Goal: Use online tool/utility: Utilize a website feature to perform a specific function

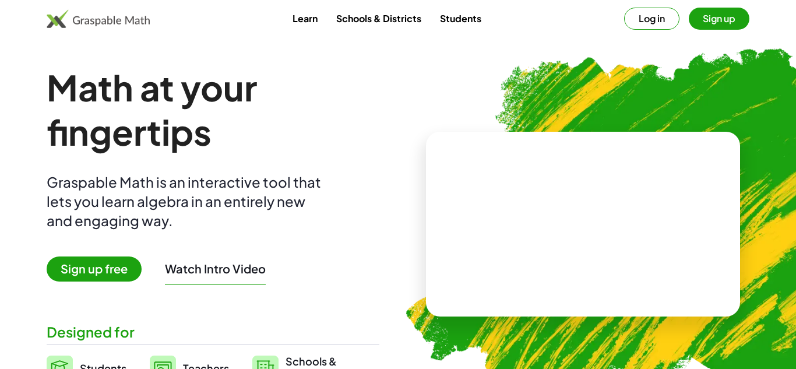
click at [100, 280] on span "Sign up free" at bounding box center [94, 268] width 95 height 25
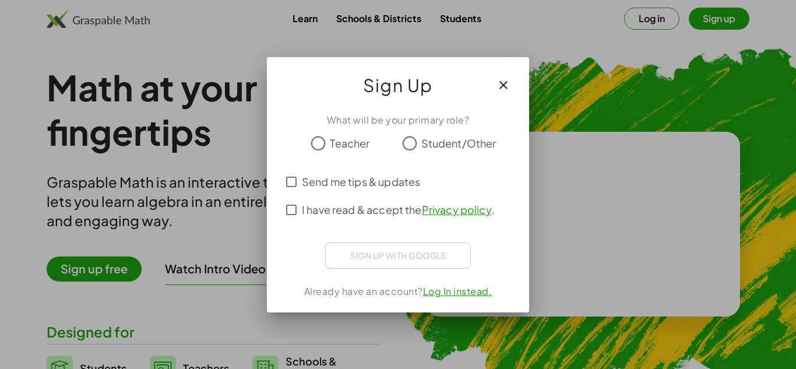
click at [624, 67] on div at bounding box center [398, 184] width 796 height 369
click at [498, 86] on icon "button" at bounding box center [504, 85] width 14 height 14
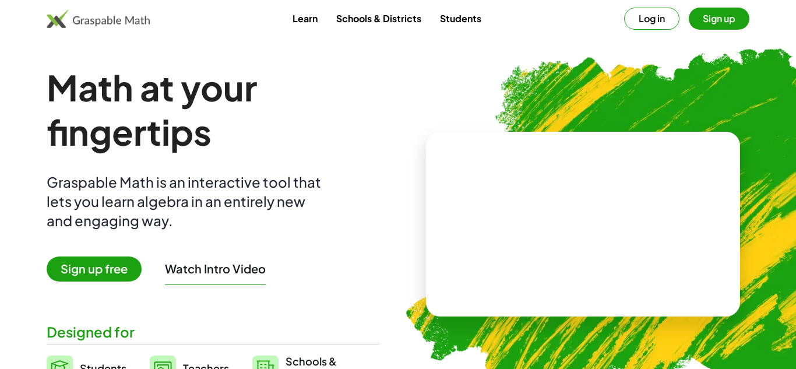
click at [647, 20] on button "Log in" at bounding box center [651, 19] width 55 height 22
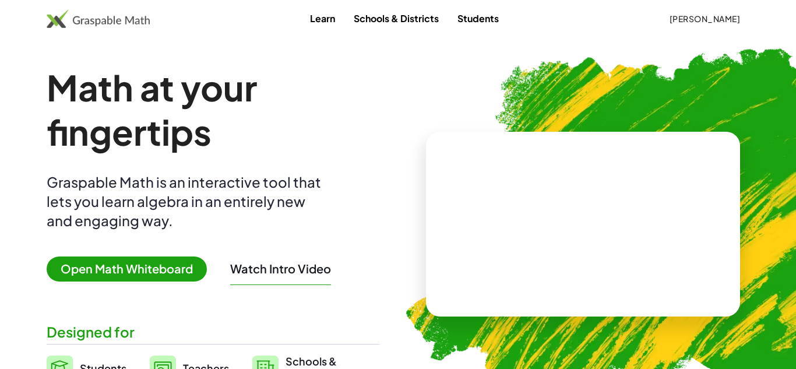
click at [168, 258] on span "Open Math Whiteboard" at bounding box center [127, 268] width 160 height 25
click at [106, 268] on span "Open Math Whiteboard" at bounding box center [127, 268] width 160 height 25
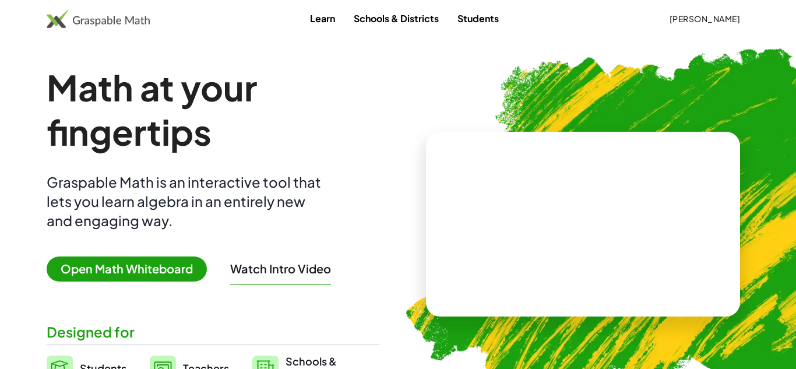
click at [106, 268] on span "Open Math Whiteboard" at bounding box center [127, 268] width 160 height 25
click at [181, 272] on span "Open Math Whiteboard" at bounding box center [127, 268] width 160 height 25
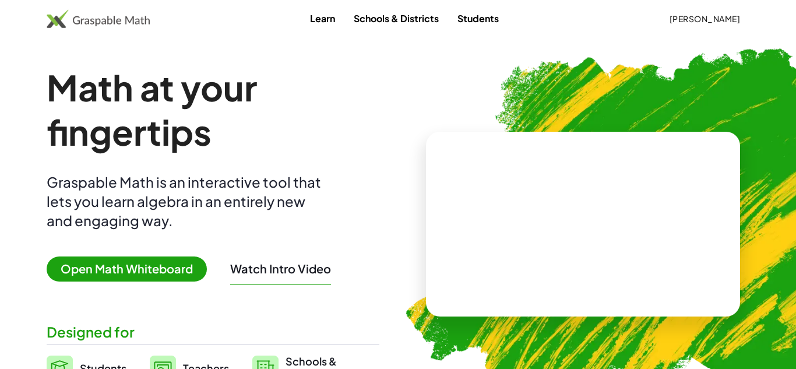
click at [163, 269] on span "Open Math Whiteboard" at bounding box center [127, 268] width 160 height 25
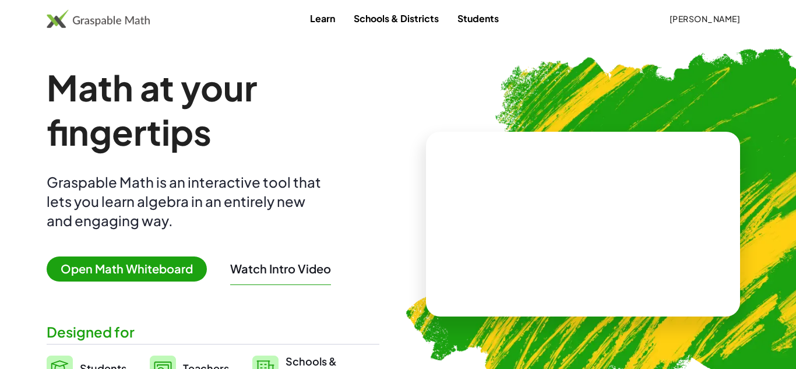
click at [163, 269] on span "Open Math Whiteboard" at bounding box center [127, 268] width 160 height 25
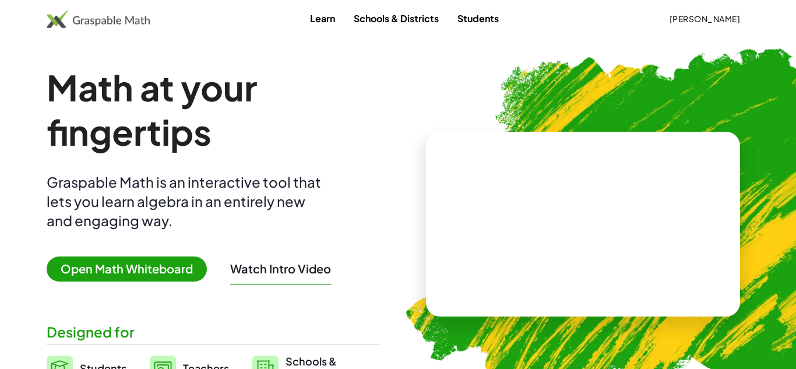
click at [163, 269] on span "Open Math Whiteboard" at bounding box center [127, 268] width 160 height 25
click at [109, 19] on img at bounding box center [98, 18] width 103 height 19
click at [102, 267] on span "Open Math Whiteboard" at bounding box center [127, 268] width 160 height 25
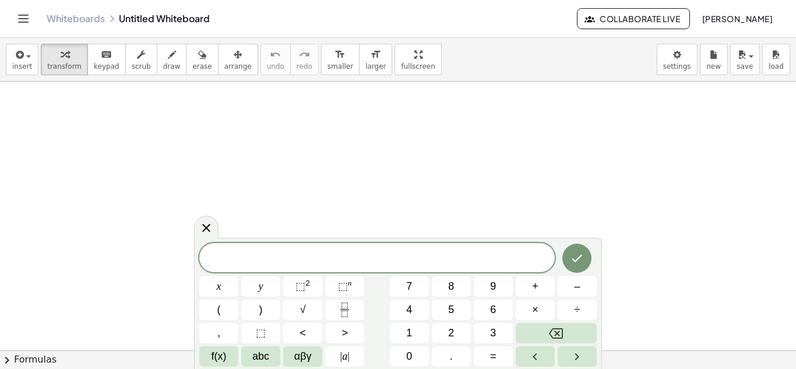
click at [214, 320] on div "​ x y ⬚ 2 ⬚ n 7 8 9 + – ( ) √ 4 5 6 × ÷ , ⬚ < > 1 2 3 f(x) abc αβγ | a | 0 . =" at bounding box center [398, 305] width 398 height 124
click at [219, 318] on button "(" at bounding box center [218, 310] width 39 height 20
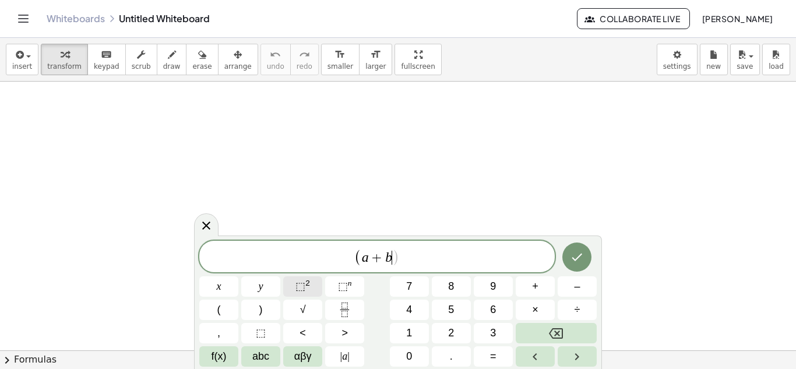
click at [316, 284] on button "⬚ 2" at bounding box center [302, 286] width 39 height 20
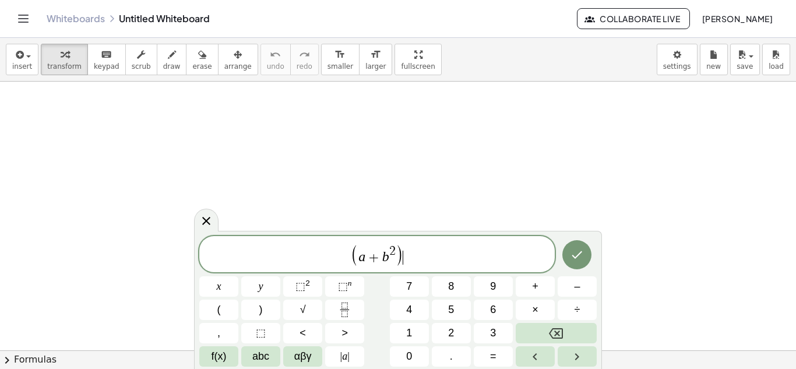
click at [350, 252] on span "( a + b 2 ) ​" at bounding box center [377, 255] width 356 height 24
click at [427, 266] on span "W = ​ ( a + b 2 )" at bounding box center [377, 255] width 356 height 24
click at [378, 248] on span "2 ​" at bounding box center [375, 251] width 6 height 13
click at [381, 255] on span ")" at bounding box center [382, 255] width 8 height 22
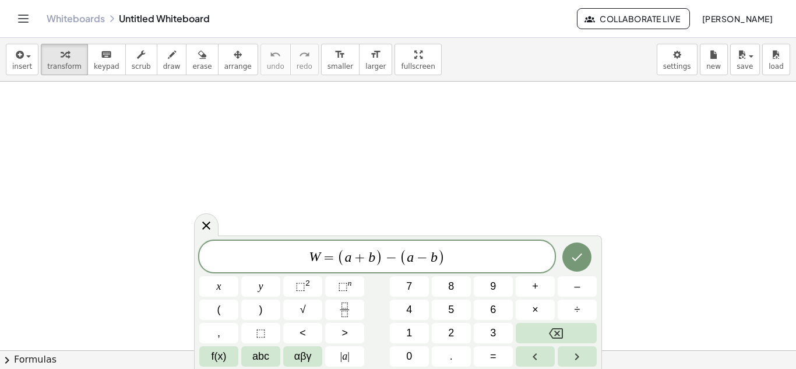
click at [382, 254] on span "W = ( a + b ​ ) − ( a − b )" at bounding box center [377, 257] width 356 height 19
click at [298, 289] on span "⬚" at bounding box center [301, 286] width 10 height 12
click at [454, 254] on span "W = ( a + b ) 2 ​ − ( a − b )" at bounding box center [377, 255] width 356 height 23
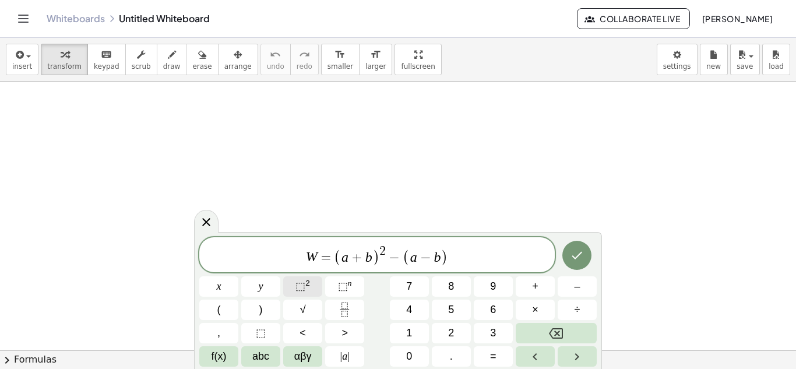
click at [311, 284] on button "⬚ 2" at bounding box center [302, 286] width 39 height 20
click at [442, 258] on var "a" at bounding box center [444, 256] width 7 height 15
click at [522, 262] on span "W = ( a + b ) 2 − ( a − b ) 2 + ( ​ a + 2 b )" at bounding box center [377, 255] width 356 height 23
click at [302, 276] on button "⬚ 2" at bounding box center [302, 286] width 39 height 20
click at [312, 287] on button "⬚ 2" at bounding box center [302, 286] width 39 height 20
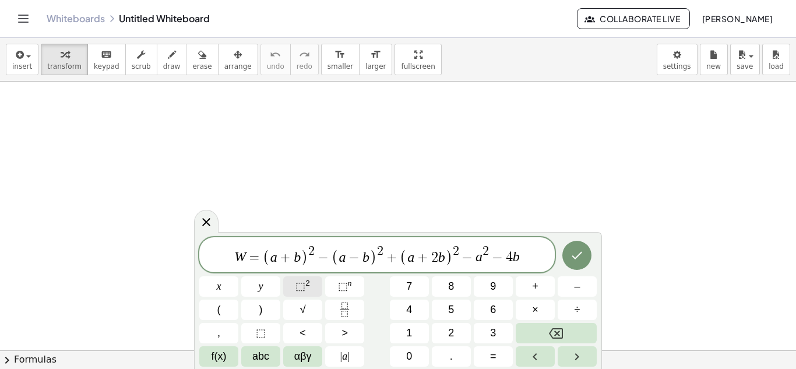
click at [296, 279] on span "⬚ 2" at bounding box center [303, 287] width 15 height 16
click at [582, 254] on icon "Done" at bounding box center [577, 255] width 14 height 14
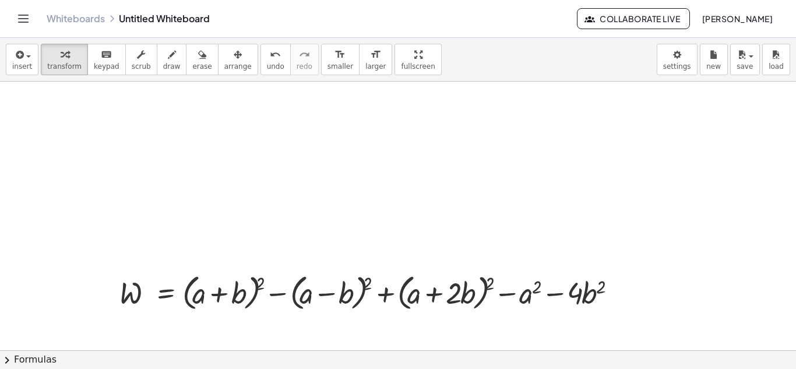
scroll to position [17, 0]
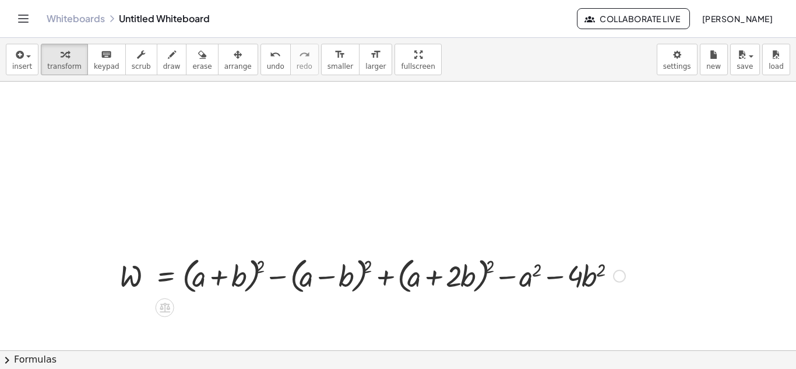
click at [258, 273] on div at bounding box center [373, 275] width 518 height 44
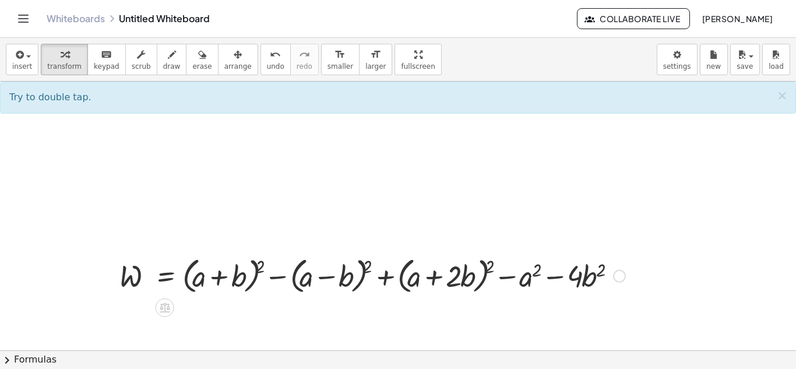
click at [256, 271] on div at bounding box center [373, 275] width 518 height 44
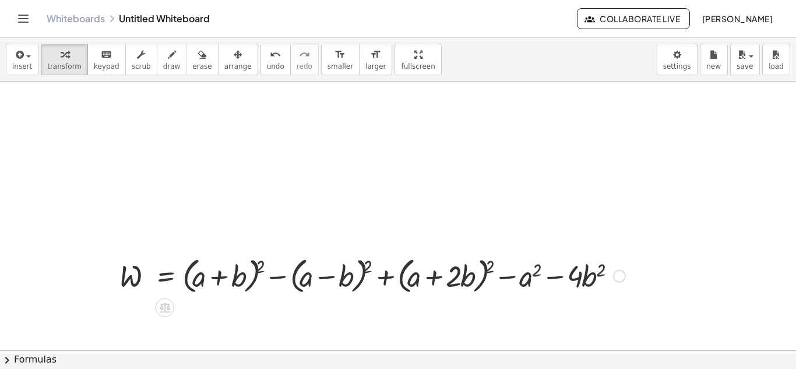
click at [256, 271] on div at bounding box center [373, 275] width 518 height 44
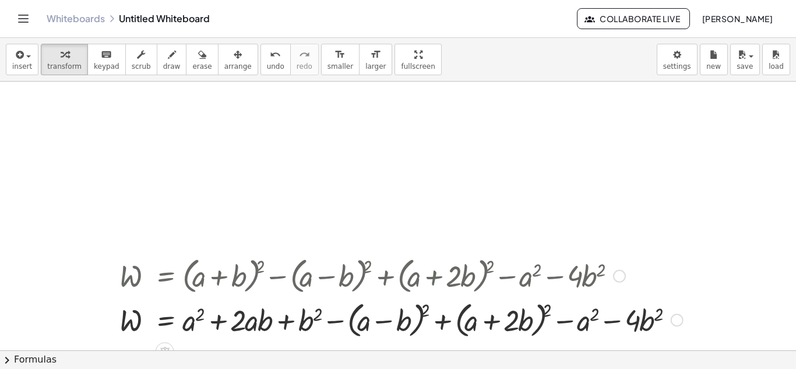
click at [400, 325] on div at bounding box center [401, 319] width 575 height 44
click at [420, 314] on div at bounding box center [401, 319] width 575 height 44
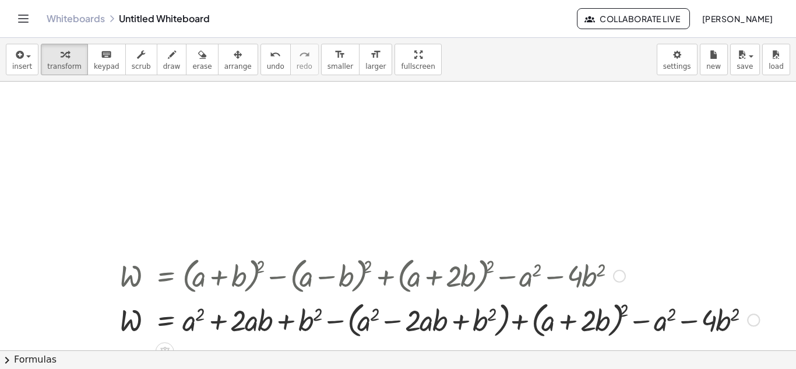
click at [617, 308] on div at bounding box center [440, 319] width 652 height 44
click at [617, 312] on div at bounding box center [440, 319] width 652 height 44
click at [625, 315] on div at bounding box center [440, 319] width 652 height 44
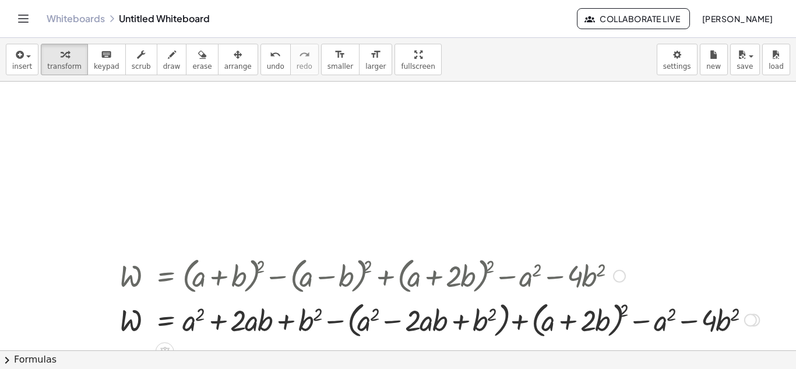
click at [625, 315] on div at bounding box center [440, 319] width 652 height 44
click at [625, 315] on div at bounding box center [476, 319] width 724 height 44
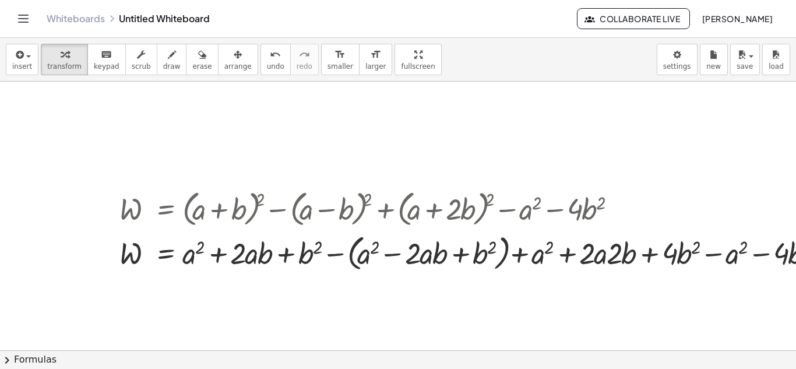
scroll to position [84, 47]
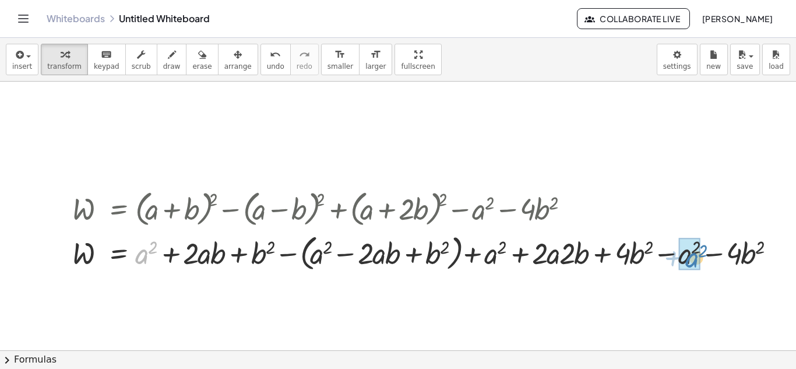
drag, startPoint x: 146, startPoint y: 264, endPoint x: 697, endPoint y: 268, distance: 550.2
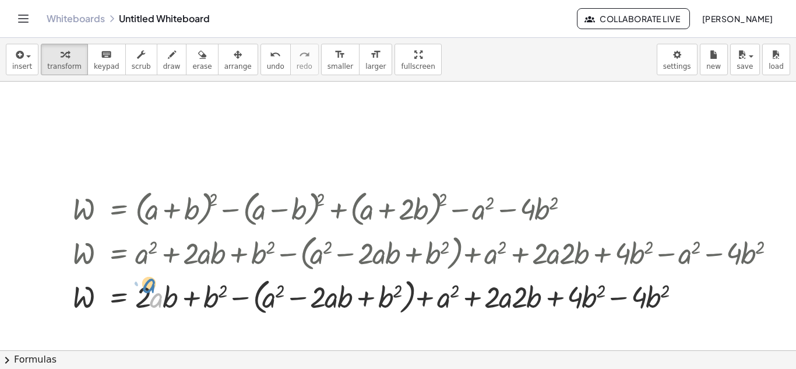
drag, startPoint x: 156, startPoint y: 305, endPoint x: 140, endPoint y: 297, distance: 18.5
click at [140, 297] on div at bounding box center [428, 296] width 724 height 44
drag, startPoint x: 585, startPoint y: 297, endPoint x: 646, endPoint y: 304, distance: 61.5
drag, startPoint x: 671, startPoint y: 297, endPoint x: 662, endPoint y: 297, distance: 9.9
click at [662, 297] on div at bounding box center [428, 296] width 724 height 44
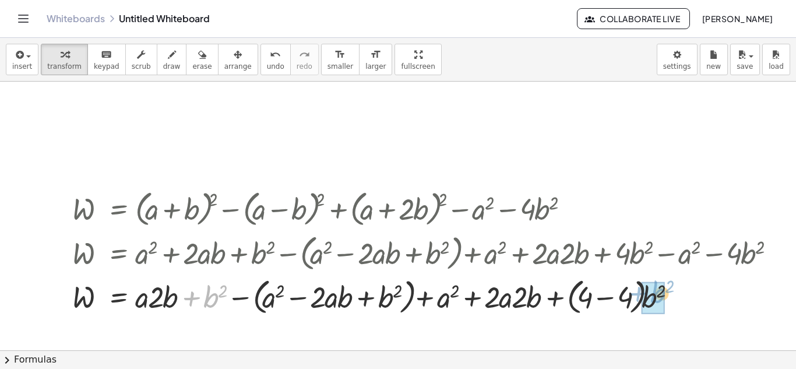
drag, startPoint x: 213, startPoint y: 297, endPoint x: 659, endPoint y: 293, distance: 445.3
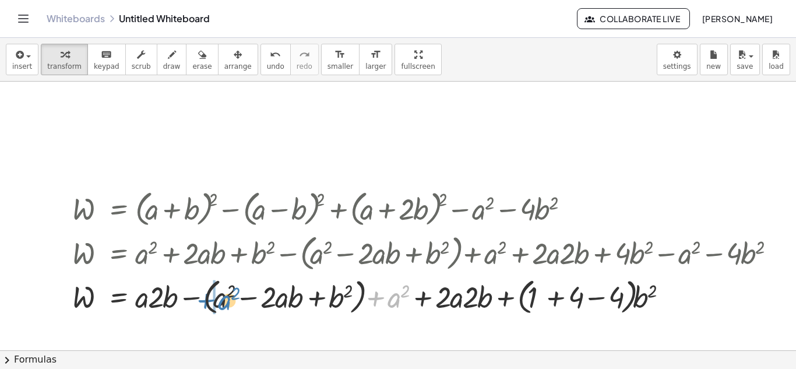
drag, startPoint x: 395, startPoint y: 302, endPoint x: 227, endPoint y: 304, distance: 167.9
click at [227, 304] on div at bounding box center [428, 296] width 724 height 44
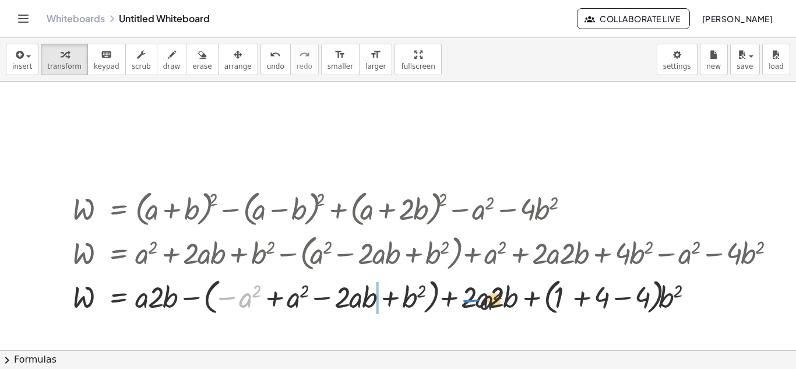
drag, startPoint x: 227, startPoint y: 301, endPoint x: 282, endPoint y: 308, distance: 55.2
click at [282, 308] on div at bounding box center [428, 296] width 724 height 44
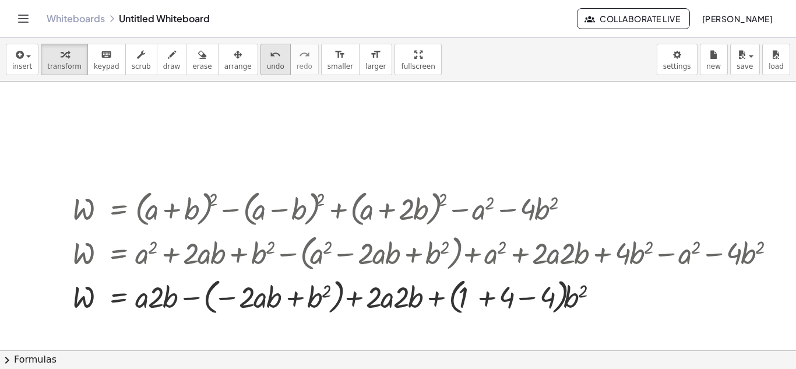
click at [267, 68] on span "undo" at bounding box center [275, 66] width 17 height 8
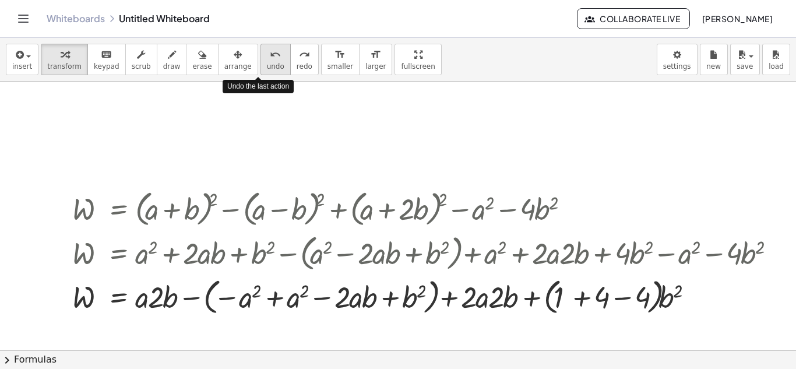
click at [267, 68] on span "undo" at bounding box center [275, 66] width 17 height 8
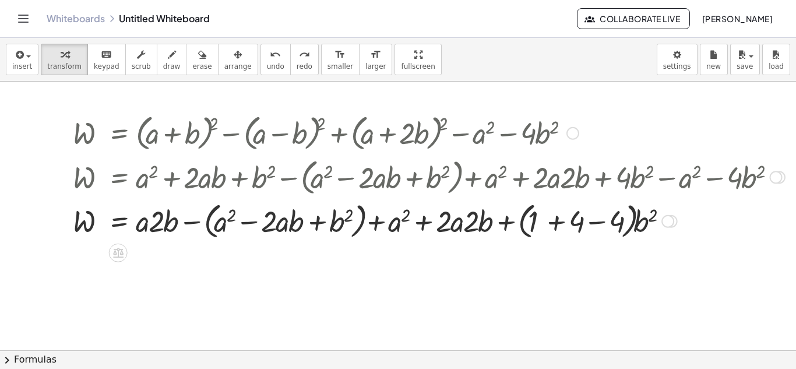
scroll to position [160, 47]
drag, startPoint x: 156, startPoint y: 230, endPoint x: 459, endPoint y: 231, distance: 303.7
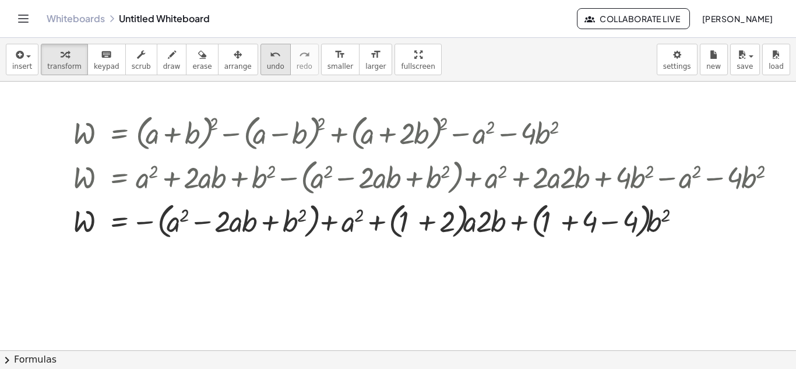
click at [267, 63] on span "undo" at bounding box center [275, 66] width 17 height 8
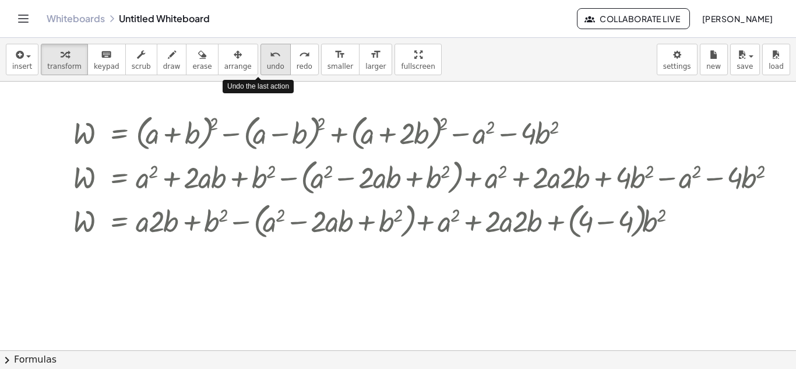
click at [267, 63] on span "undo" at bounding box center [275, 66] width 17 height 8
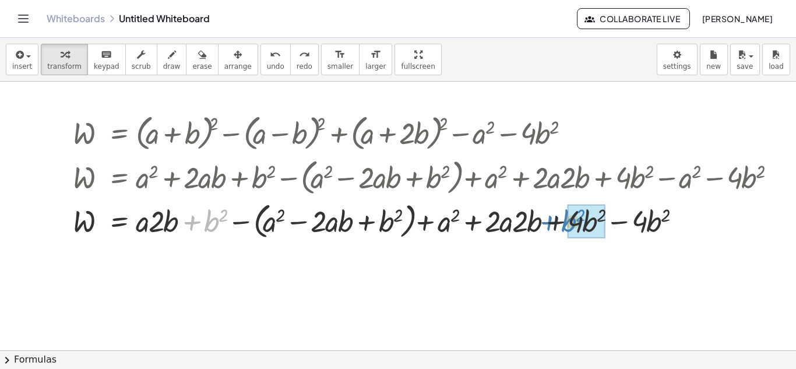
drag, startPoint x: 210, startPoint y: 218, endPoint x: 569, endPoint y: 218, distance: 359.1
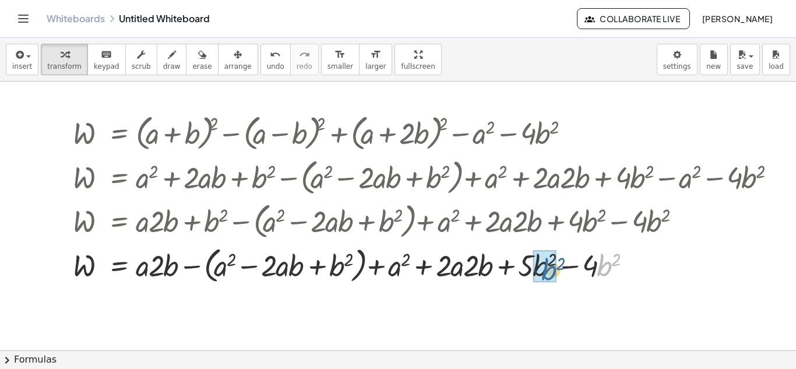
drag, startPoint x: 610, startPoint y: 268, endPoint x: 554, endPoint y: 271, distance: 55.5
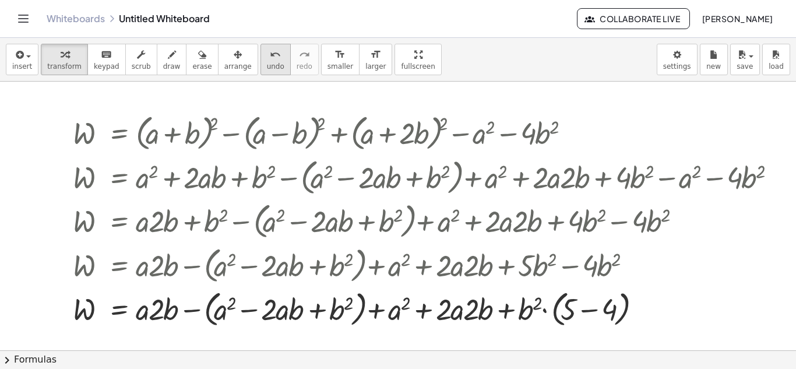
click at [267, 62] on button "undo undo" at bounding box center [276, 59] width 30 height 31
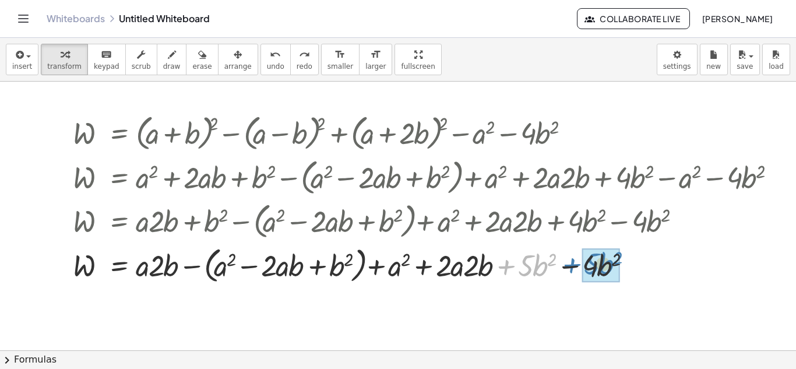
drag, startPoint x: 509, startPoint y: 269, endPoint x: 575, endPoint y: 267, distance: 65.3
click at [575, 267] on div at bounding box center [426, 264] width 719 height 44
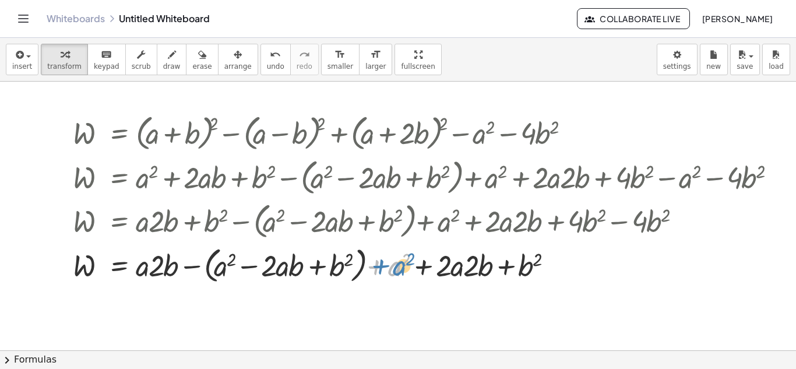
click at [379, 251] on div at bounding box center [429, 264] width 724 height 44
click at [469, 270] on div at bounding box center [429, 264] width 724 height 44
drag, startPoint x: 470, startPoint y: 271, endPoint x: 450, endPoint y: 272, distance: 20.4
click at [450, 272] on div at bounding box center [429, 264] width 724 height 44
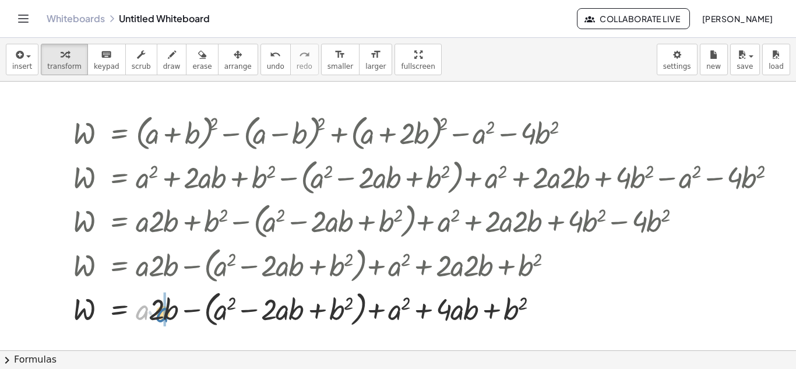
drag, startPoint x: 141, startPoint y: 314, endPoint x: 163, endPoint y: 317, distance: 22.3
drag, startPoint x: 146, startPoint y: 312, endPoint x: 76, endPoint y: 305, distance: 70.4
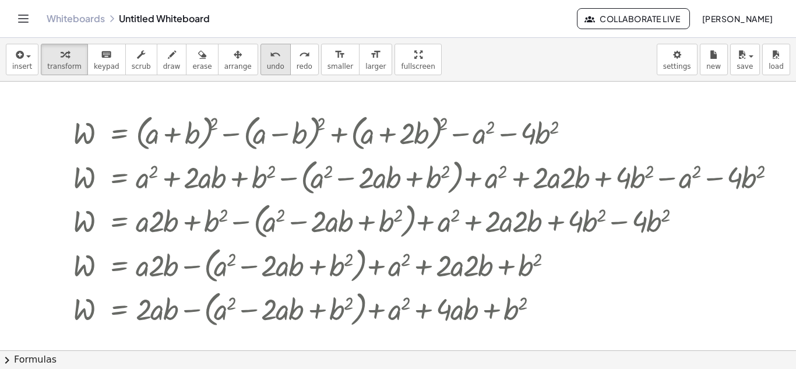
click at [270, 56] on icon "undo" at bounding box center [275, 55] width 11 height 14
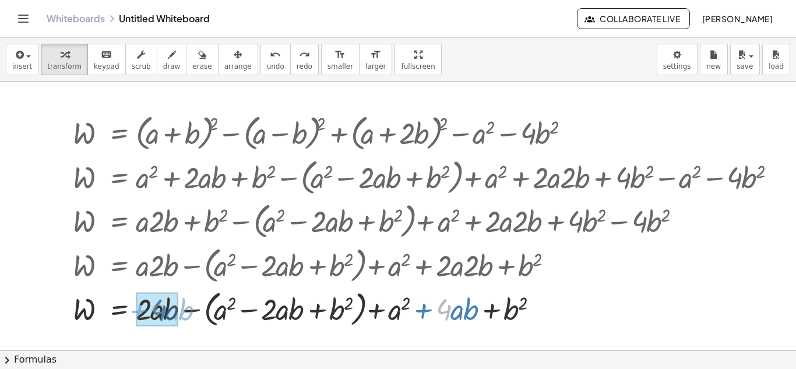
drag, startPoint x: 439, startPoint y: 318, endPoint x: 154, endPoint y: 318, distance: 284.4
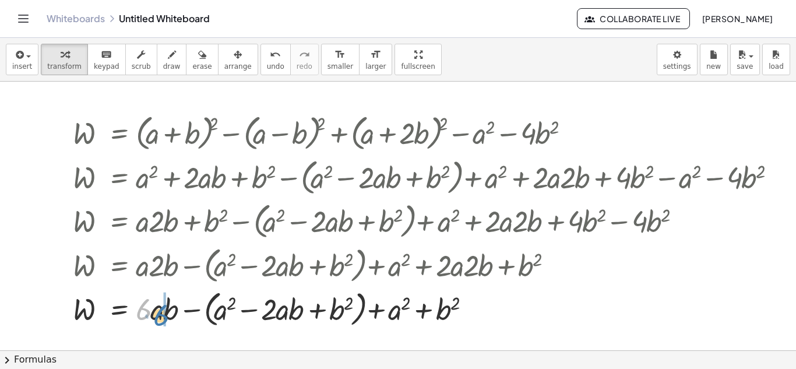
drag, startPoint x: 143, startPoint y: 311, endPoint x: 158, endPoint y: 315, distance: 15.7
click at [158, 315] on div at bounding box center [429, 308] width 724 height 44
drag, startPoint x: 156, startPoint y: 312, endPoint x: 143, endPoint y: 312, distance: 13.4
click at [143, 312] on div at bounding box center [429, 308] width 724 height 44
drag, startPoint x: 159, startPoint y: 313, endPoint x: 139, endPoint y: 314, distance: 19.8
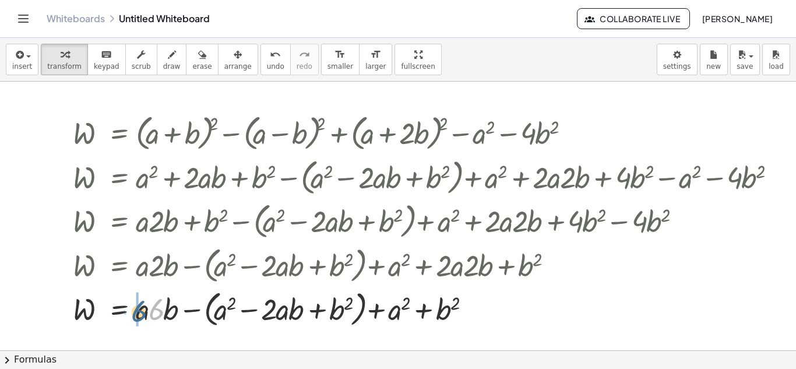
click at [139, 314] on div at bounding box center [429, 308] width 724 height 44
click at [146, 317] on div at bounding box center [429, 308] width 724 height 44
click at [384, 297] on div at bounding box center [429, 308] width 724 height 44
drag, startPoint x: 174, startPoint y: 323, endPoint x: 181, endPoint y: 323, distance: 7.0
click at [181, 323] on div at bounding box center [429, 308] width 724 height 44
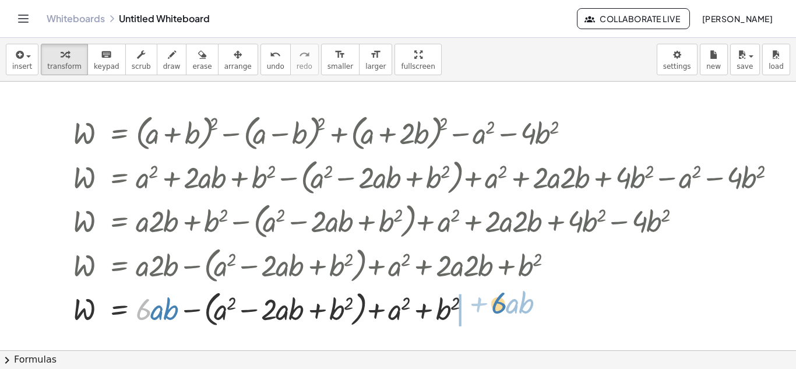
drag, startPoint x: 147, startPoint y: 316, endPoint x: 483, endPoint y: 317, distance: 335.7
click at [483, 317] on div at bounding box center [429, 308] width 724 height 44
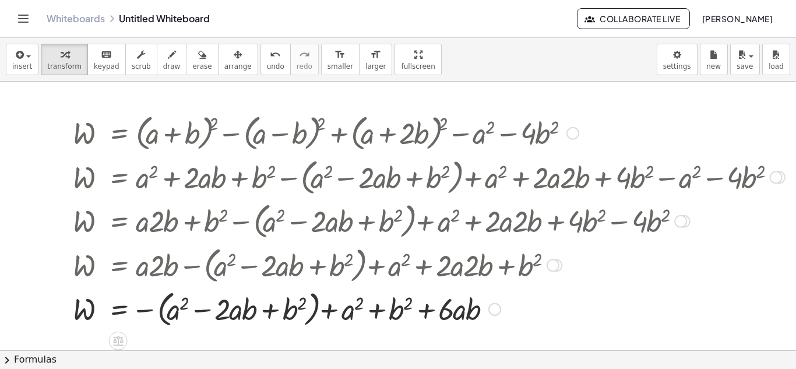
click at [494, 314] on div at bounding box center [494, 309] width 13 height 13
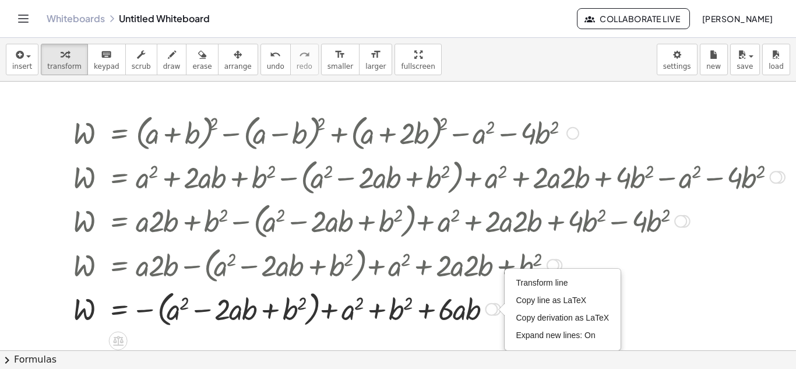
click at [688, 280] on div at bounding box center [429, 264] width 724 height 44
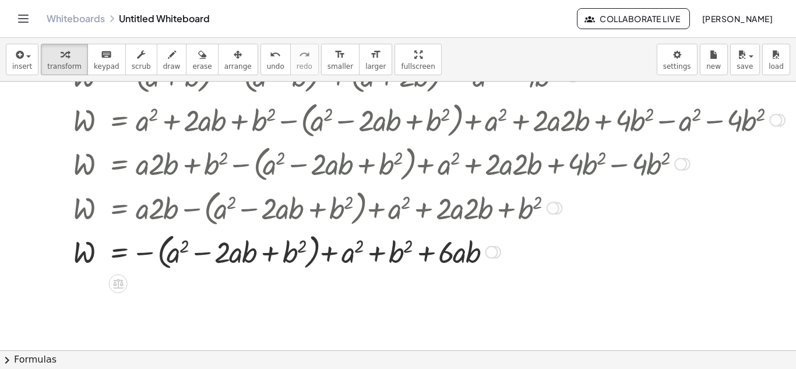
scroll to position [227, 45]
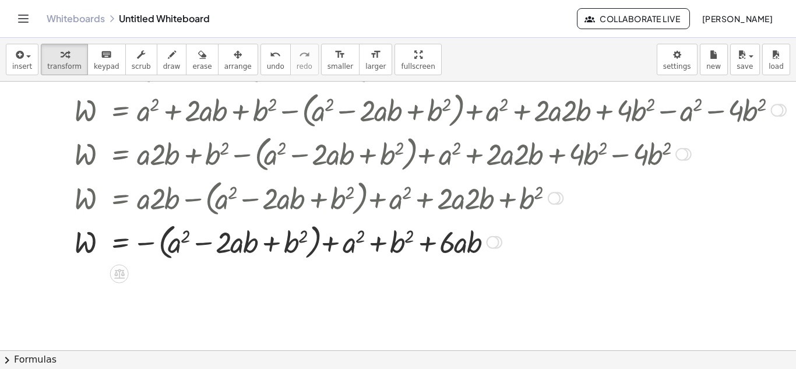
click at [311, 254] on div at bounding box center [430, 241] width 724 height 44
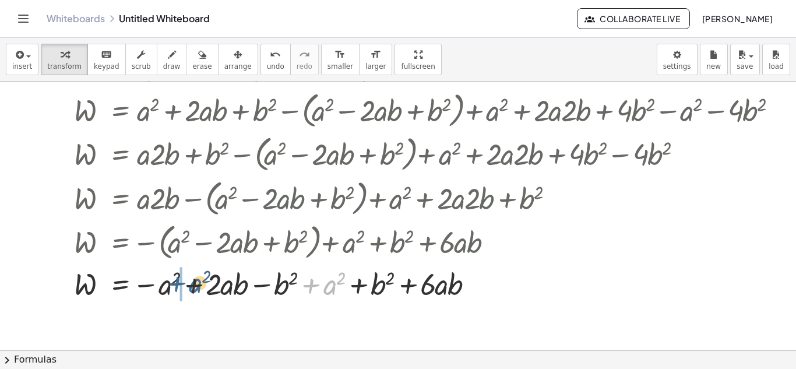
drag, startPoint x: 335, startPoint y: 286, endPoint x: 194, endPoint y: 287, distance: 141.6
click at [194, 287] on div at bounding box center [430, 283] width 724 height 40
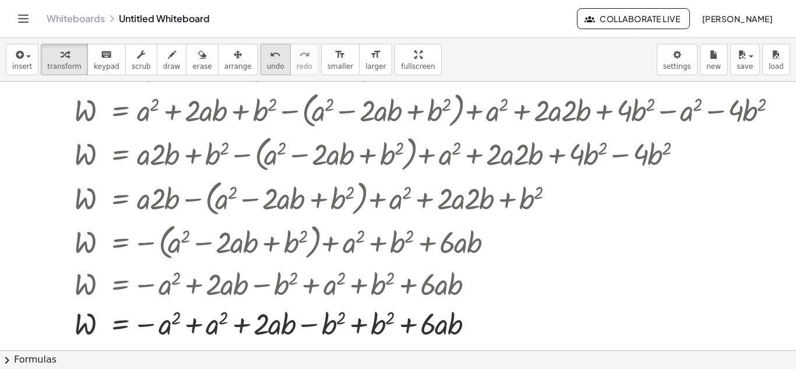
click at [261, 72] on button "undo undo" at bounding box center [276, 59] width 30 height 31
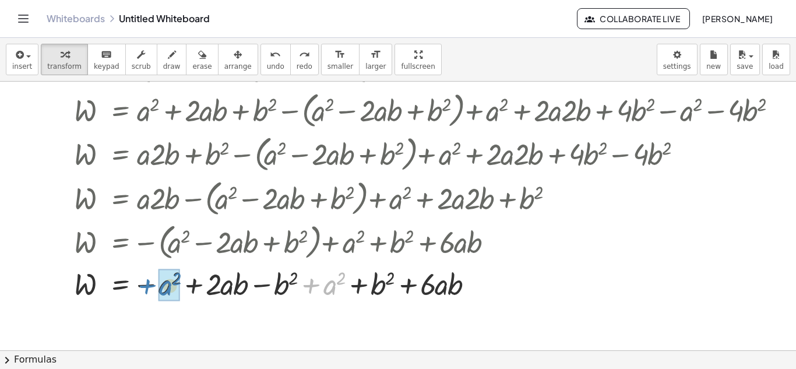
drag, startPoint x: 336, startPoint y: 287, endPoint x: 169, endPoint y: 289, distance: 166.7
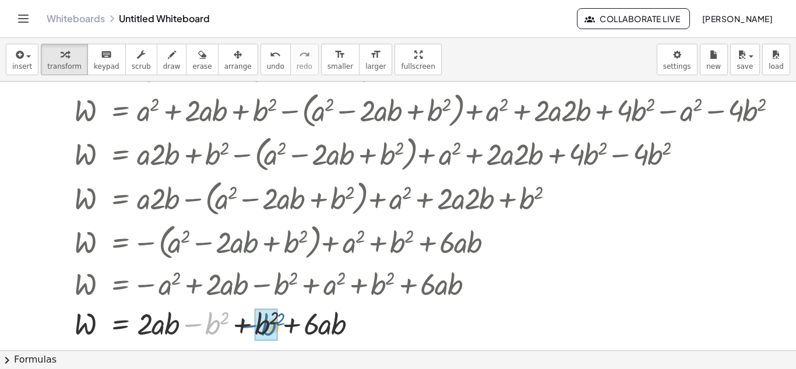
drag, startPoint x: 203, startPoint y: 326, endPoint x: 259, endPoint y: 328, distance: 55.4
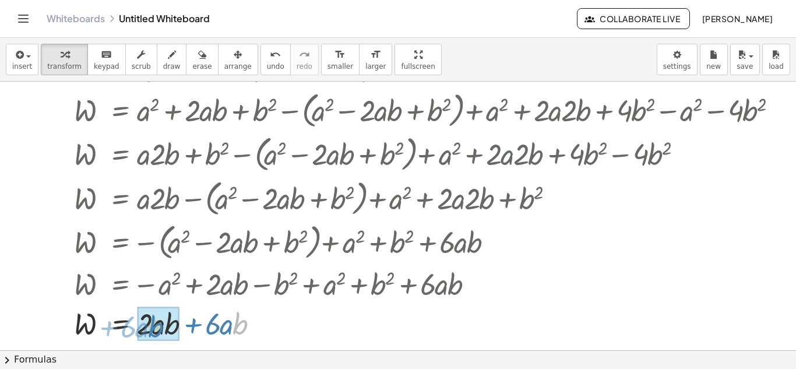
drag, startPoint x: 233, startPoint y: 328, endPoint x: 156, endPoint y: 330, distance: 77.6
click at [156, 330] on div at bounding box center [430, 323] width 724 height 40
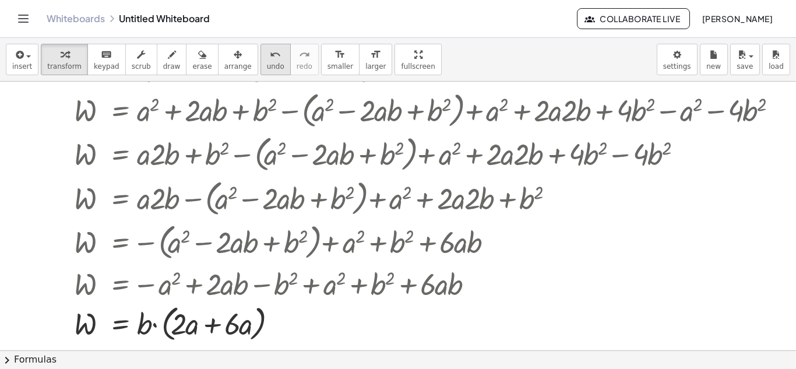
click at [268, 57] on button "undo undo" at bounding box center [276, 59] width 30 height 31
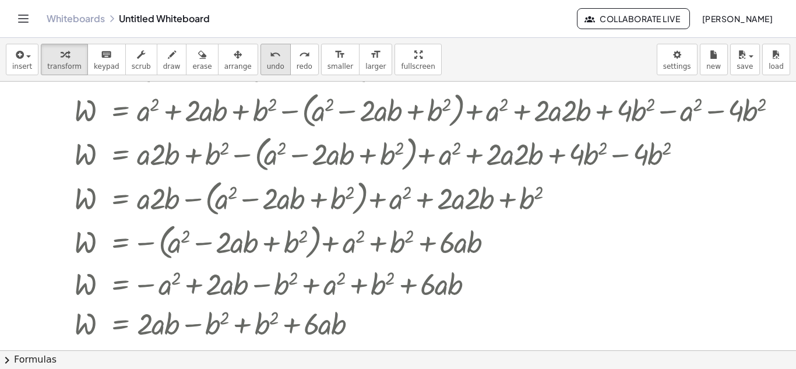
click at [261, 55] on button "undo undo" at bounding box center [276, 59] width 30 height 31
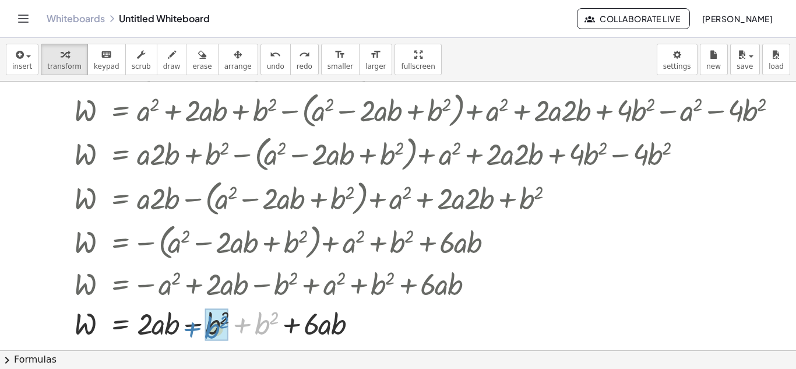
drag, startPoint x: 244, startPoint y: 330, endPoint x: 194, endPoint y: 335, distance: 50.3
click at [194, 335] on div at bounding box center [459, 323] width 782 height 40
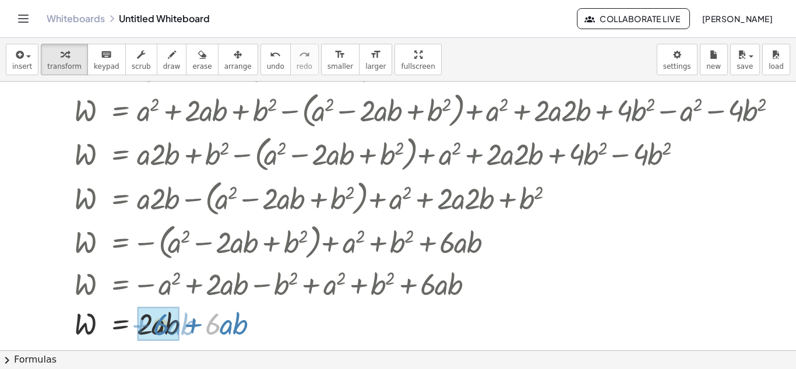
drag, startPoint x: 211, startPoint y: 327, endPoint x: 156, endPoint y: 328, distance: 55.4
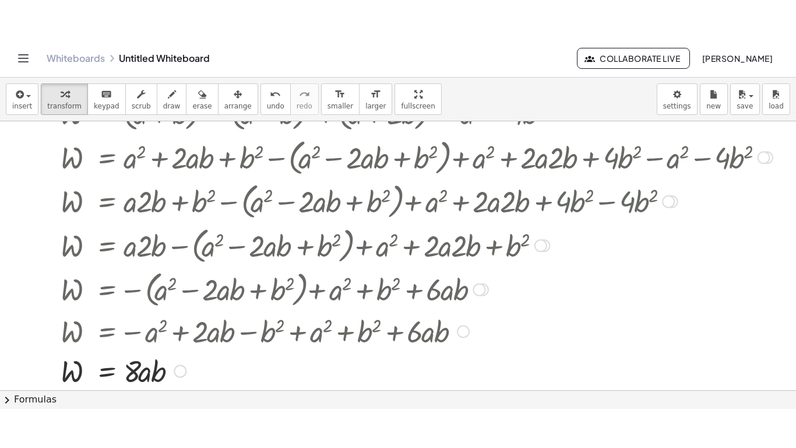
scroll to position [219, 59]
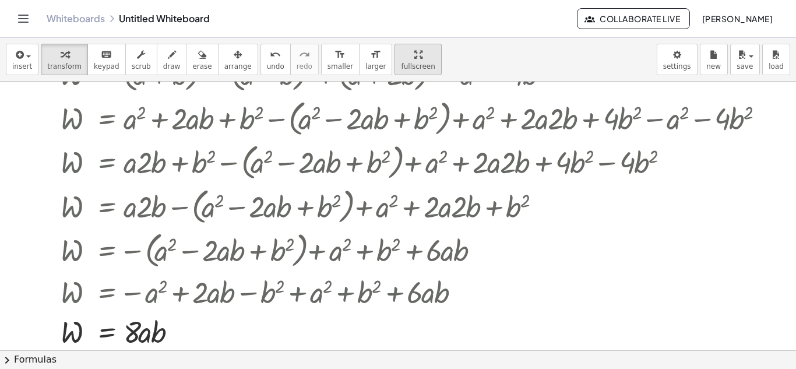
click at [398, 101] on div "insert select one: Math Expression Function Text Youtube Video Graphing Geometr…" at bounding box center [398, 203] width 796 height 331
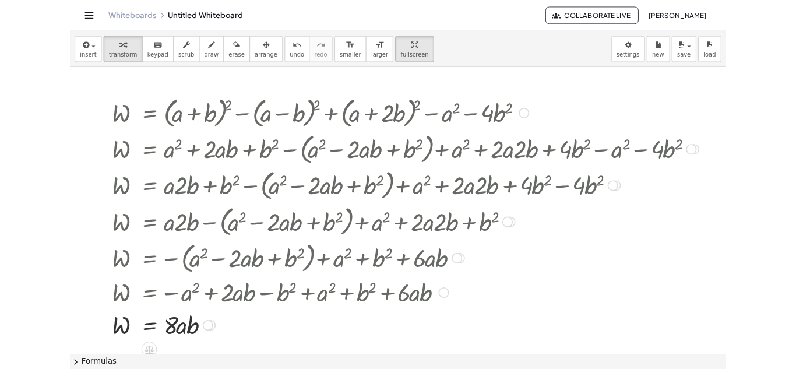
scroll to position [155, 69]
